Goal: Check status: Check status

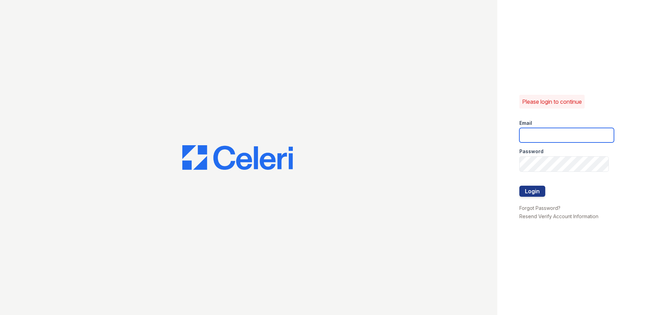
type input "[EMAIL_ADDRESS][DOMAIN_NAME]"
click at [542, 198] on form "Email [EMAIL_ADDRESS][DOMAIN_NAME] Password Login" at bounding box center [567, 158] width 95 height 89
click at [541, 194] on button "Login" at bounding box center [533, 191] width 26 height 11
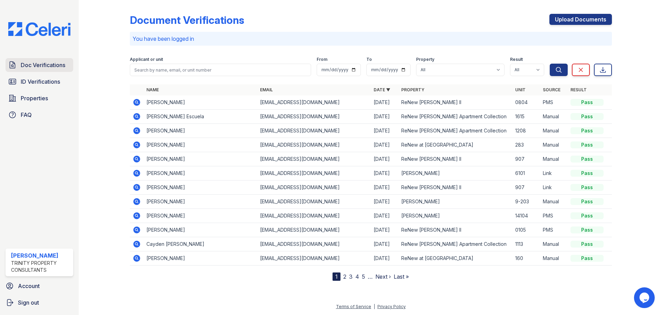
click at [28, 68] on span "Doc Verifications" at bounding box center [43, 65] width 45 height 8
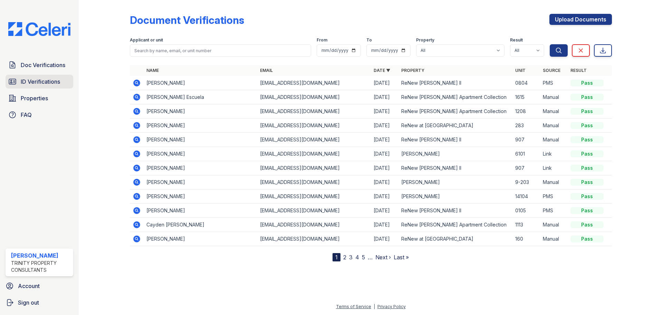
click at [50, 88] on link "ID Verifications" at bounding box center [40, 82] width 68 height 14
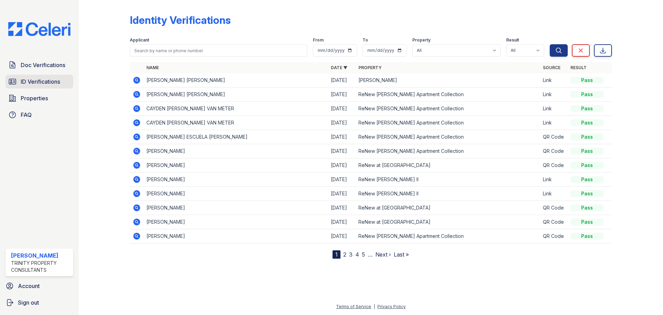
click at [19, 88] on link "ID Verifications" at bounding box center [40, 82] width 68 height 14
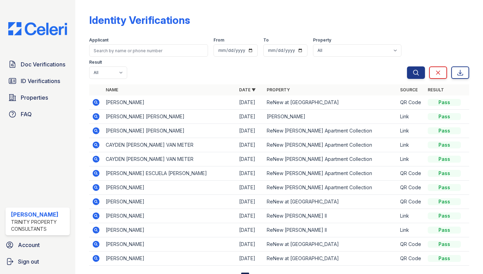
click at [97, 103] on icon at bounding box center [96, 102] width 2 height 2
